Goal: Information Seeking & Learning: Learn about a topic

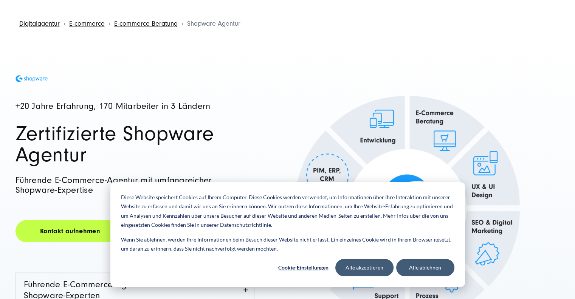
scroll to position [76, 0]
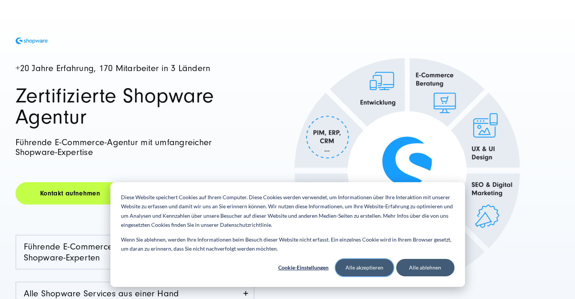
click at [368, 268] on button "Alle akzeptieren" at bounding box center [364, 267] width 58 height 17
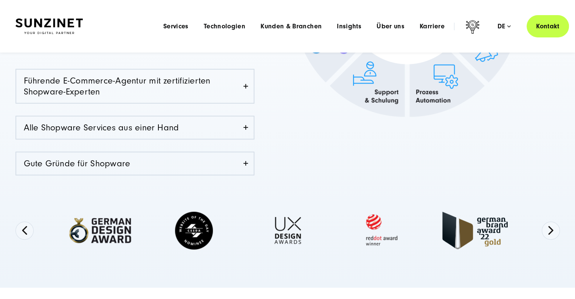
scroll to position [189, 0]
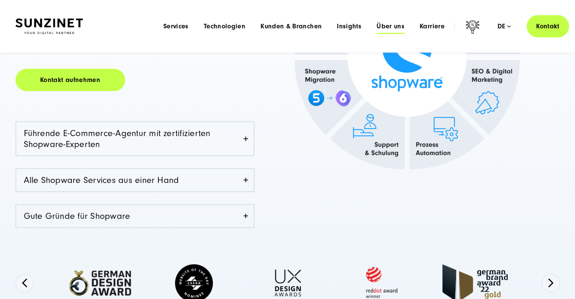
click at [389, 24] on span "Über uns" at bounding box center [391, 27] width 28 height 8
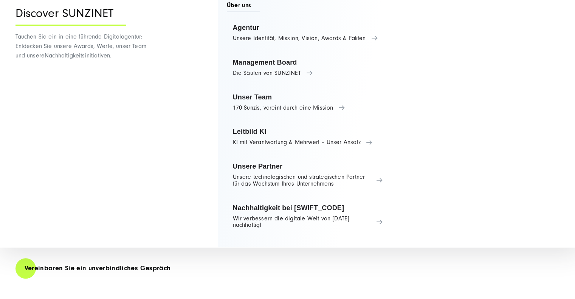
scroll to position [454, 0]
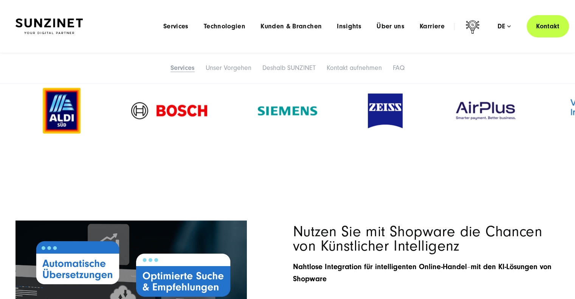
scroll to position [1021, 0]
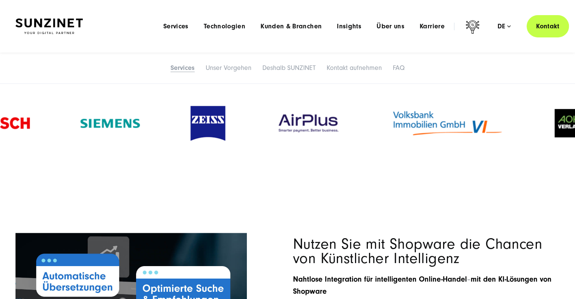
drag, startPoint x: 492, startPoint y: 121, endPoint x: 289, endPoint y: 143, distance: 203.8
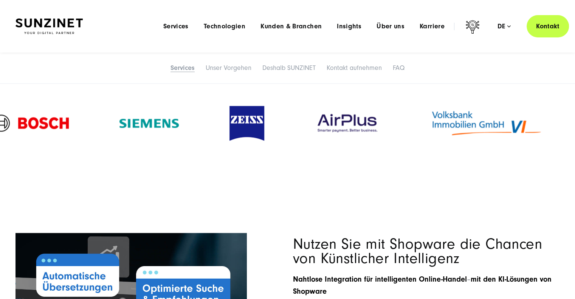
drag, startPoint x: 531, startPoint y: 135, endPoint x: 109, endPoint y: 147, distance: 422.9
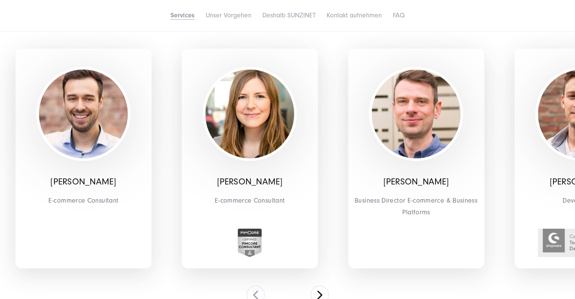
scroll to position [2420, 0]
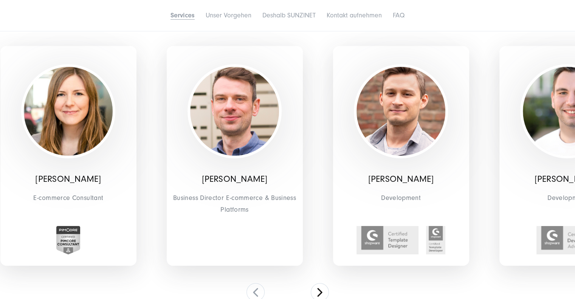
drag, startPoint x: 451, startPoint y: 191, endPoint x: 171, endPoint y: 208, distance: 280.6
click at [171, 208] on div "Marcel Epler Business Director E-commerce & Business Platforms" at bounding box center [235, 156] width 136 height 220
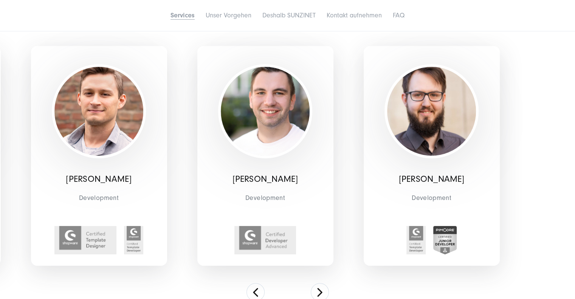
drag, startPoint x: 521, startPoint y: 159, endPoint x: 172, endPoint y: 183, distance: 349.4
click at [197, 183] on div "Maurice Fink Development" at bounding box center [265, 156] width 136 height 220
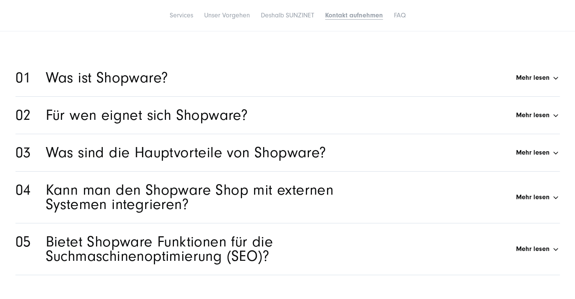
scroll to position [5331, 0]
click at [548, 152] on div "Was sind die Hauptvorteile von Shopware? Mehr lesen" at bounding box center [303, 152] width 514 height 14
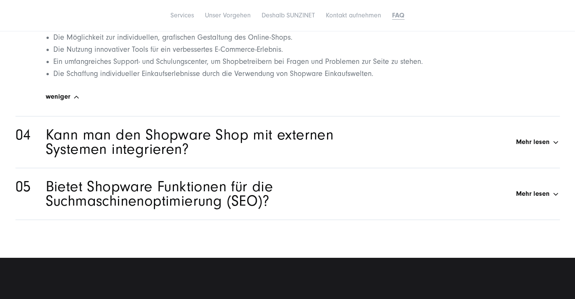
scroll to position [5520, 0]
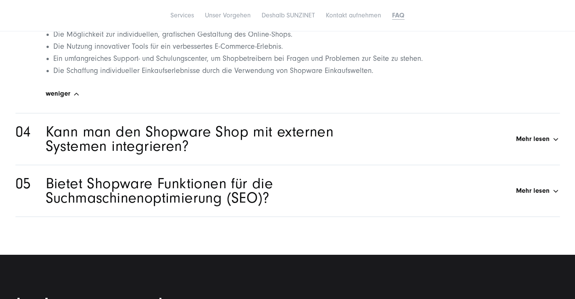
click at [528, 195] on div "Bietet Shopware Funktionen für die Suchmaschinenoptimierung (SEO)? Mehr lesen" at bounding box center [303, 191] width 514 height 29
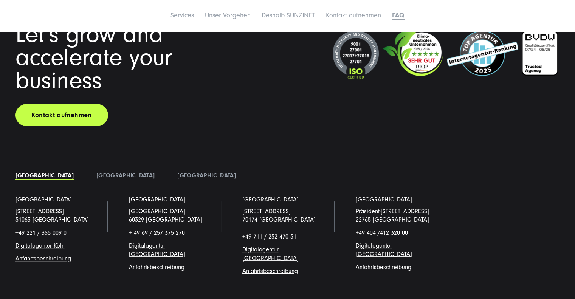
scroll to position [5785, 0]
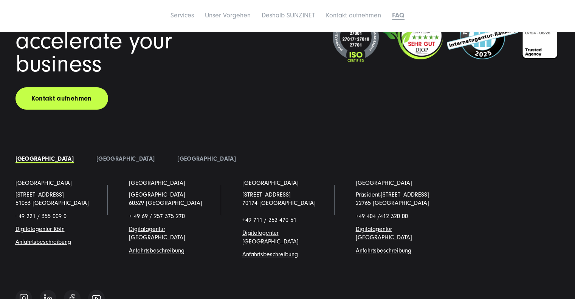
click at [45, 226] on link "Digitalagentur Köl" at bounding box center [39, 229] width 46 height 7
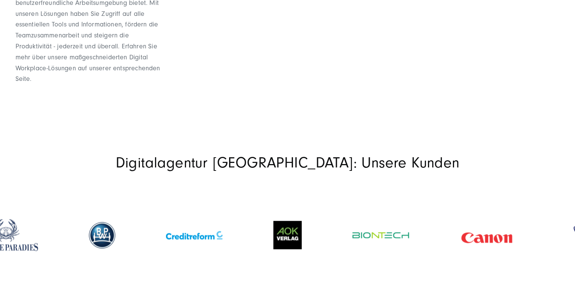
scroll to position [1059, 0]
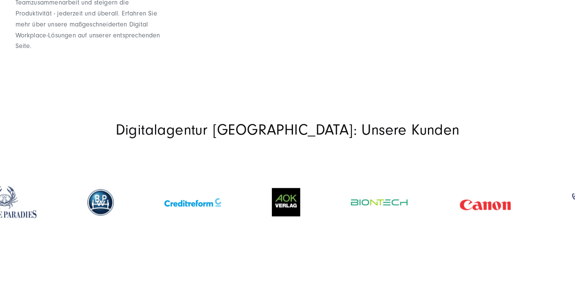
drag, startPoint x: 569, startPoint y: 152, endPoint x: 307, endPoint y: 156, distance: 262.8
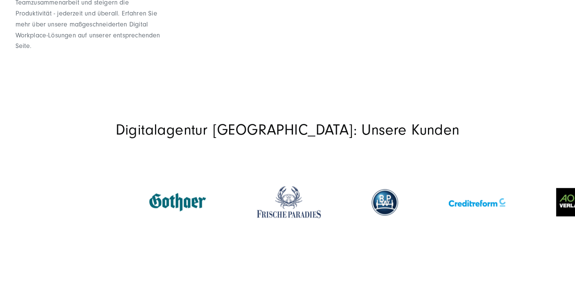
drag, startPoint x: 272, startPoint y: 158, endPoint x: 580, endPoint y: 160, distance: 308.1
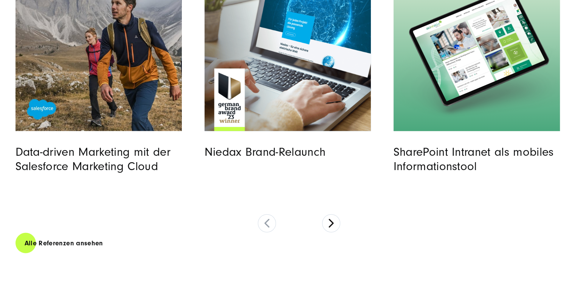
scroll to position [2079, 0]
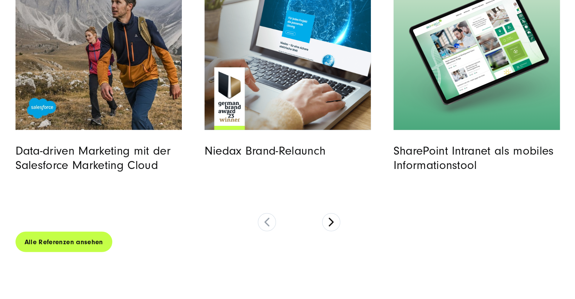
click at [53, 231] on link "Alle Referenzen ansehen" at bounding box center [64, 242] width 97 height 22
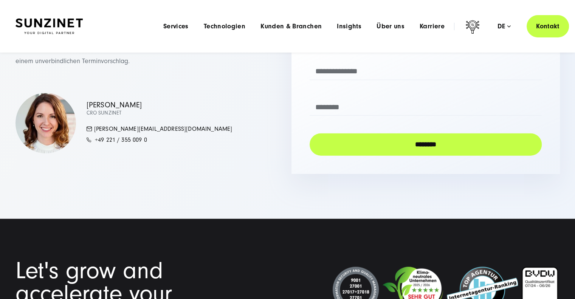
scroll to position [1928, 0]
